Goal: Navigation & Orientation: Find specific page/section

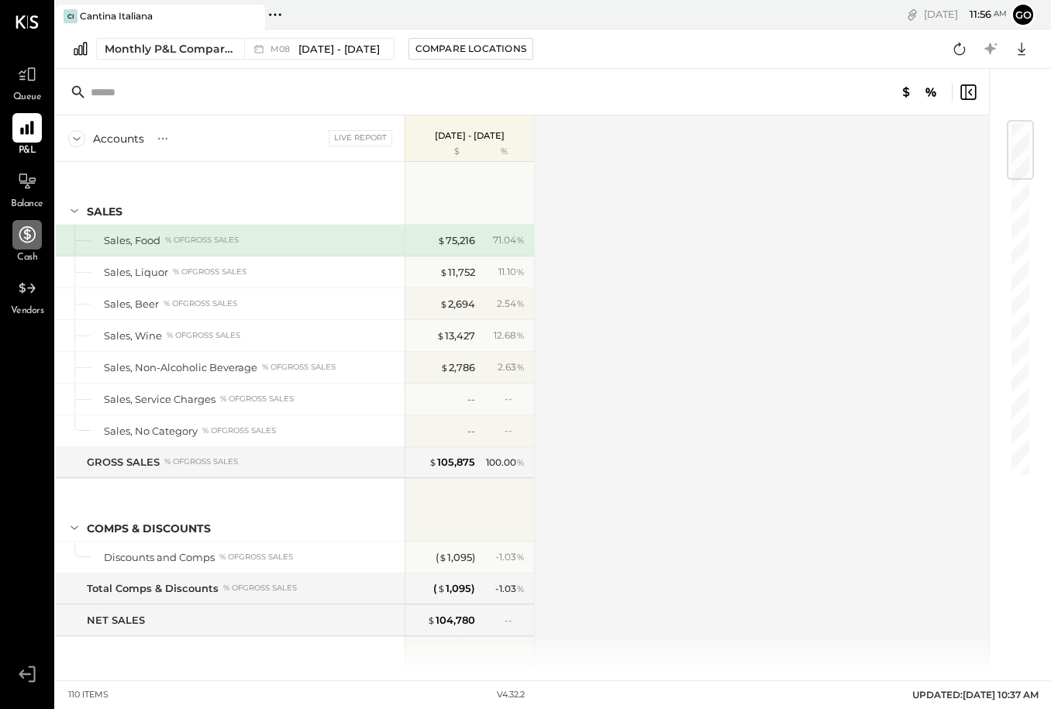
click at [33, 242] on icon at bounding box center [27, 235] width 20 height 20
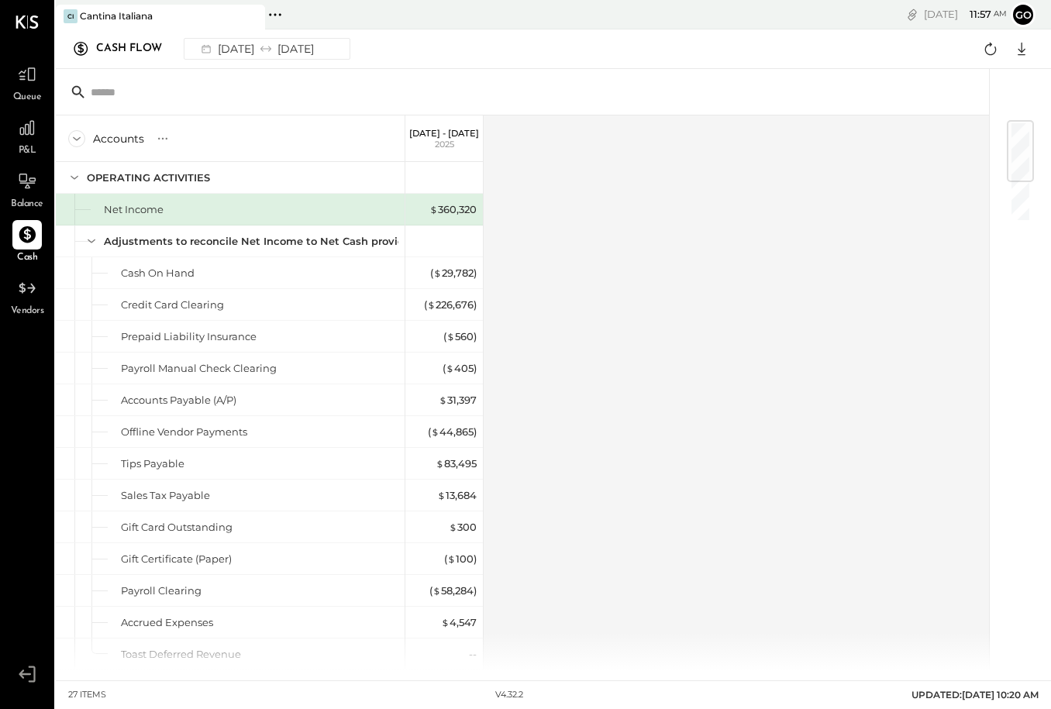
click at [109, 147] on div "Accounts S GL" at bounding box center [230, 139] width 349 height 47
drag, startPoint x: 116, startPoint y: 146, endPoint x: 82, endPoint y: 141, distance: 34.4
click at [116, 145] on div "Accounts" at bounding box center [118, 139] width 51 height 16
click at [67, 140] on div "Accounts S GL" at bounding box center [230, 139] width 349 height 47
click at [69, 138] on icon at bounding box center [76, 138] width 17 height 17
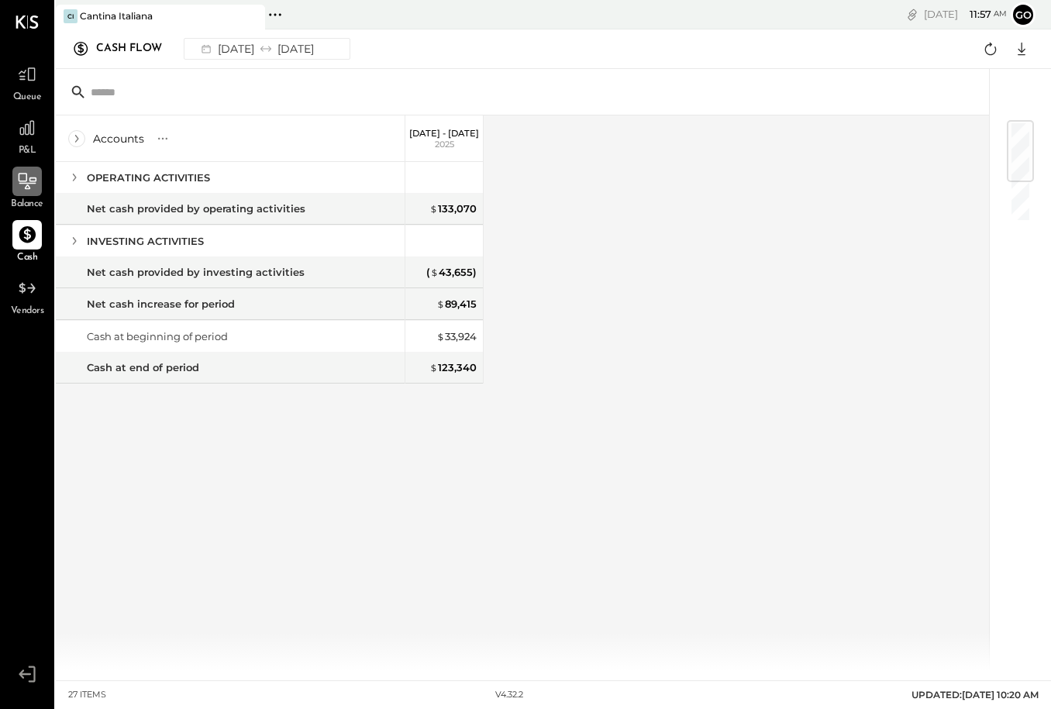
click at [33, 188] on icon at bounding box center [27, 181] width 20 height 20
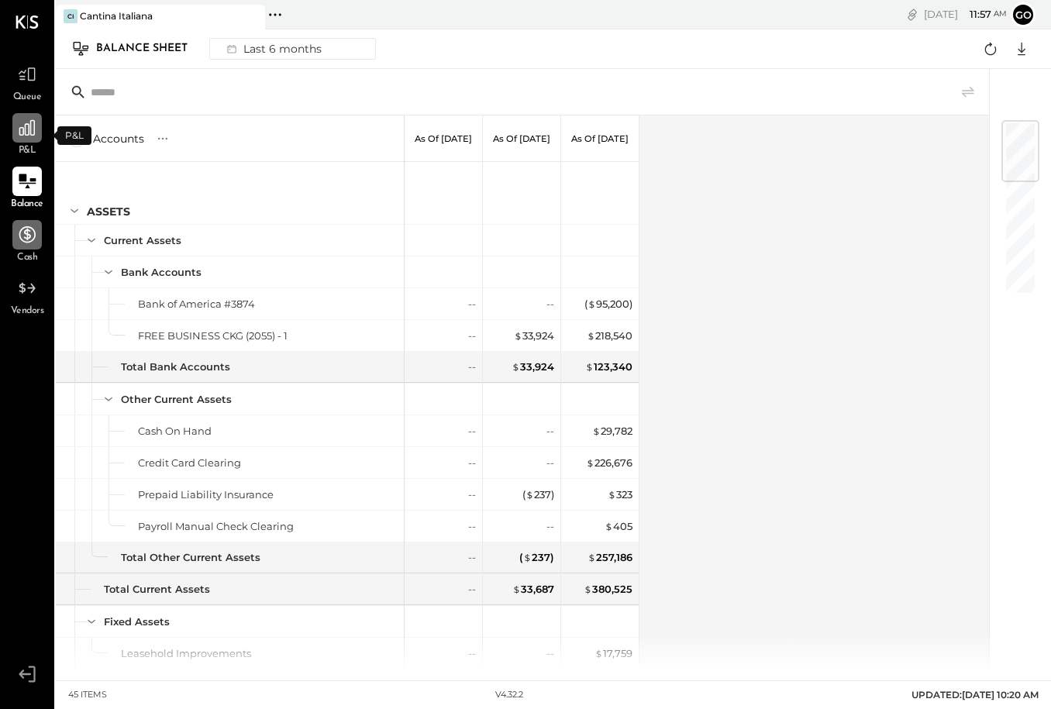
click at [29, 129] on icon at bounding box center [27, 128] width 20 height 20
